Goal: Task Accomplishment & Management: Use online tool/utility

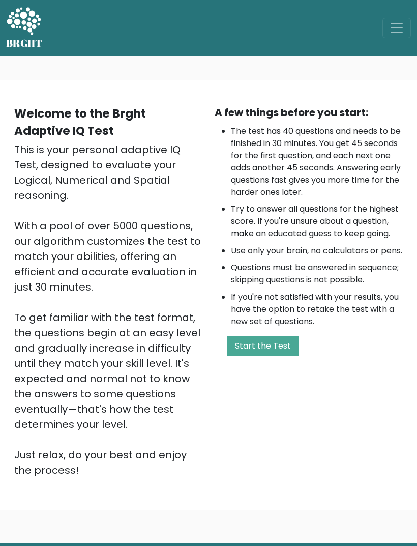
click at [284, 356] on button "Start the Test" at bounding box center [263, 346] width 72 height 20
